Goal: Information Seeking & Learning: Stay updated

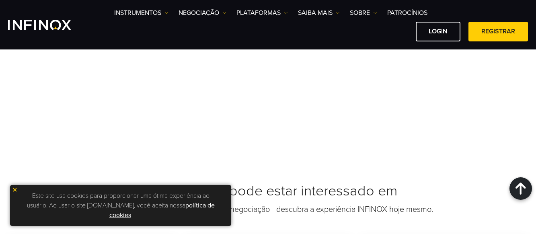
scroll to position [763, 0]
